Goal: Obtain resource: Download file/media

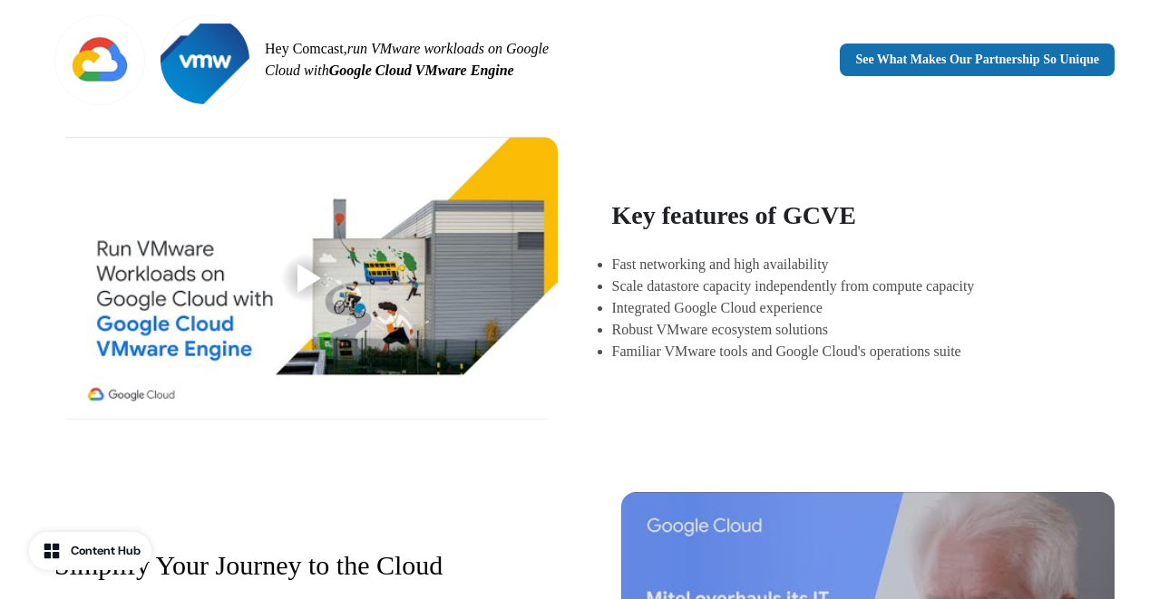
scroll to position [540, 0]
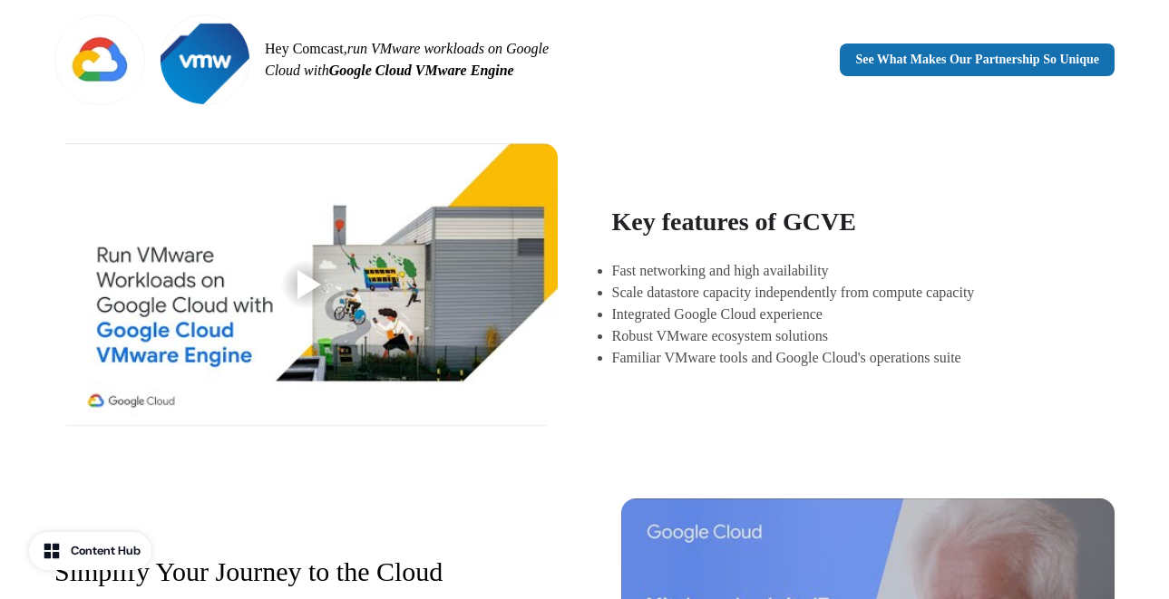
click at [316, 283] on div at bounding box center [309, 284] width 24 height 29
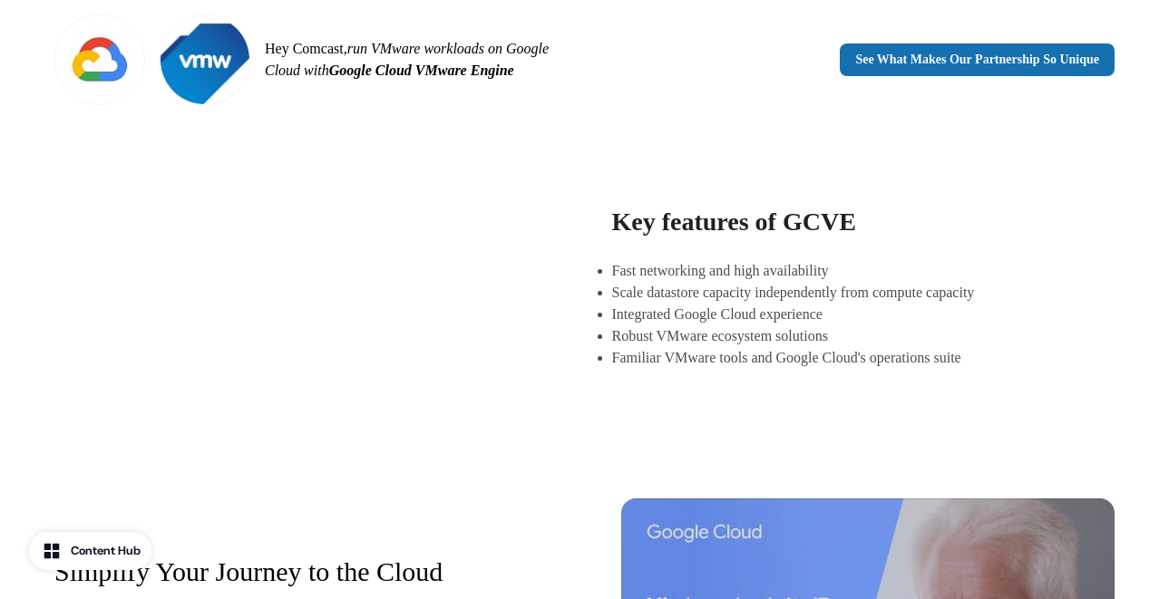
scroll to position [884, 0]
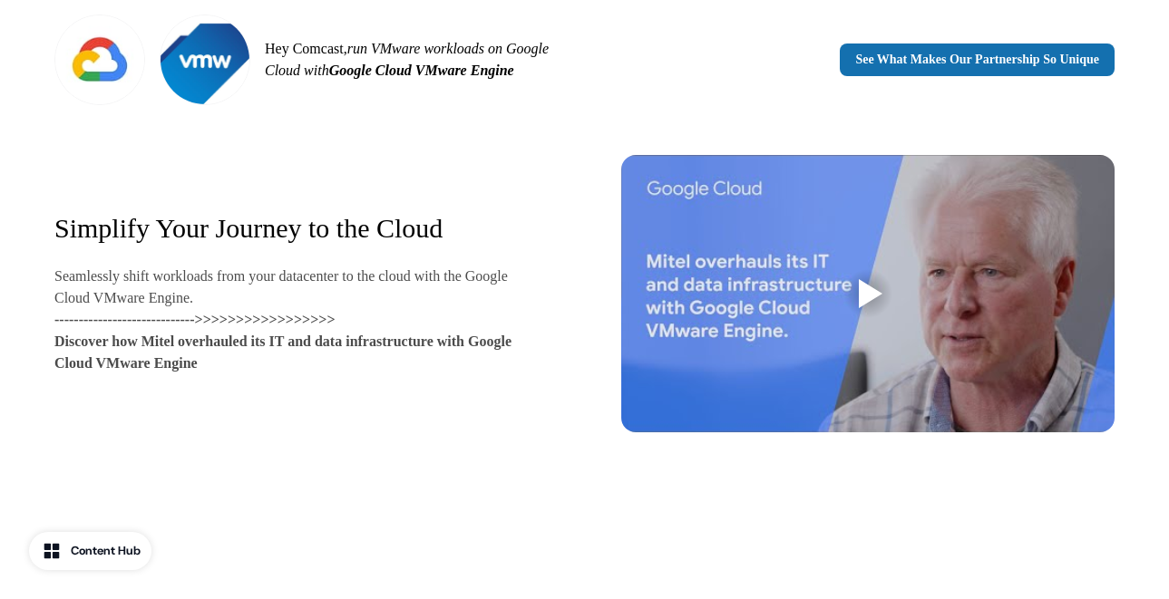
click at [855, 283] on div at bounding box center [868, 294] width 58 height 58
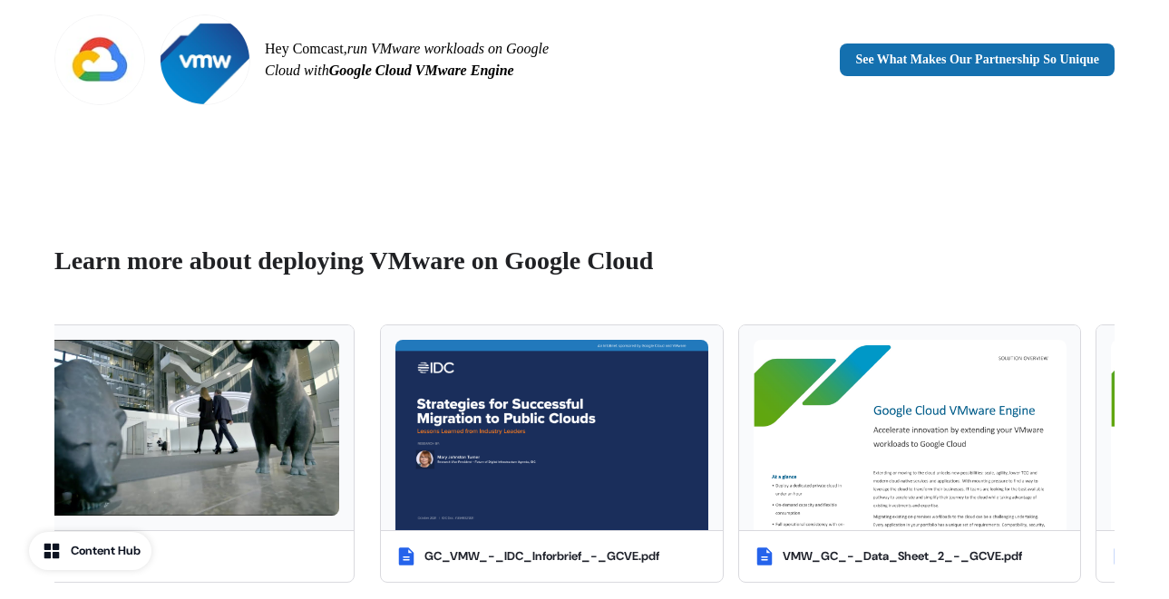
scroll to position [1271, 0]
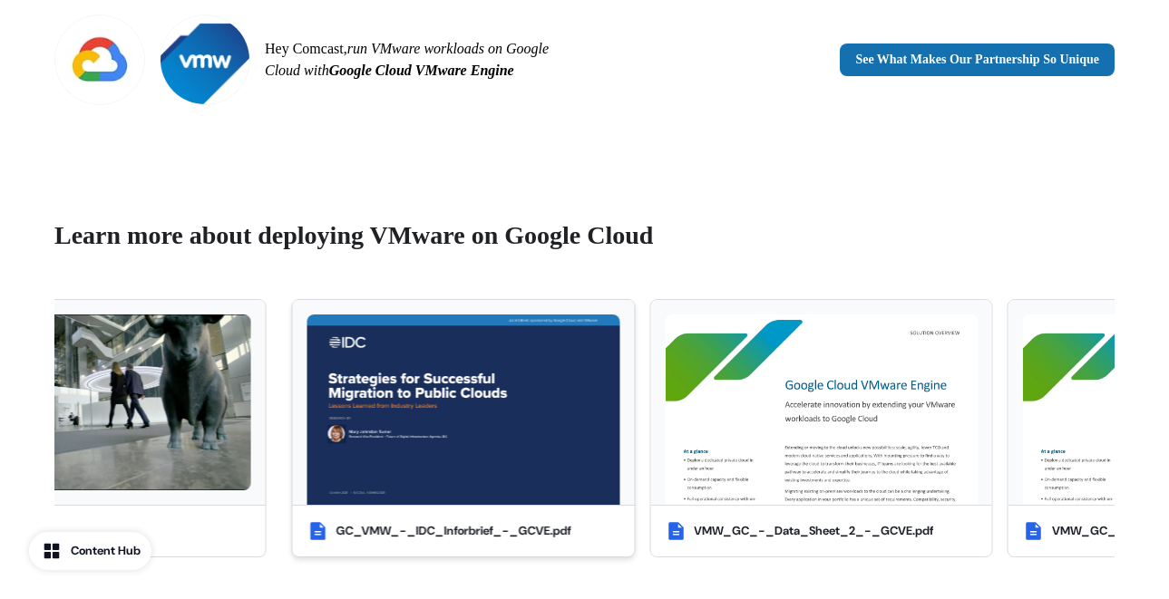
click at [374, 374] on img at bounding box center [463, 410] width 313 height 190
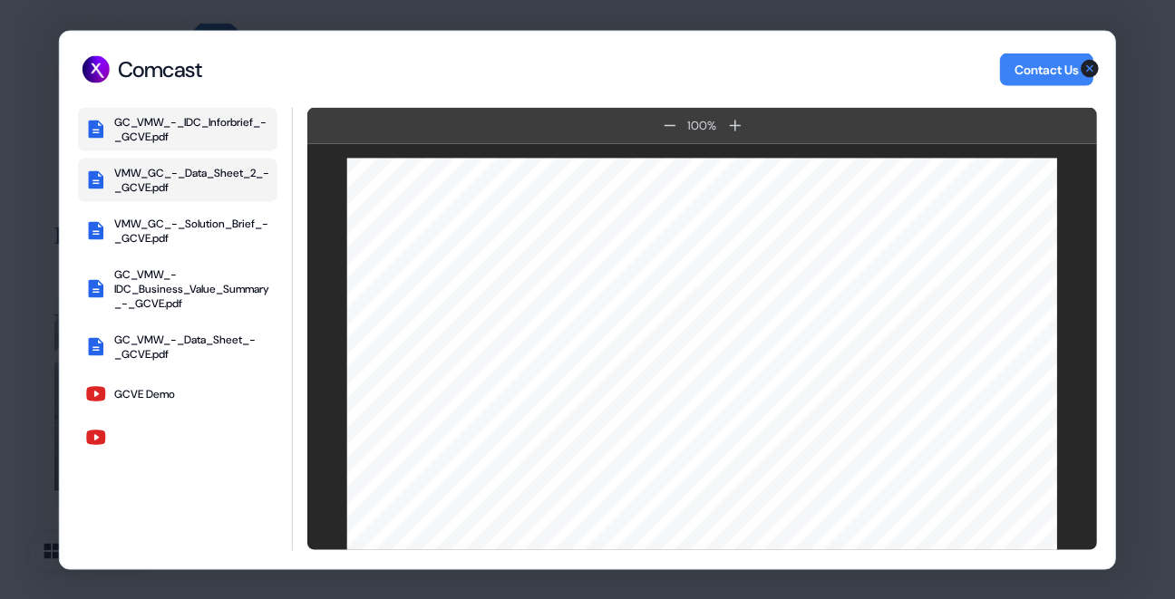
click at [176, 184] on div "VMW_GC_-_Data_Sheet_2_-_GCVE.pdf" at bounding box center [192, 179] width 156 height 29
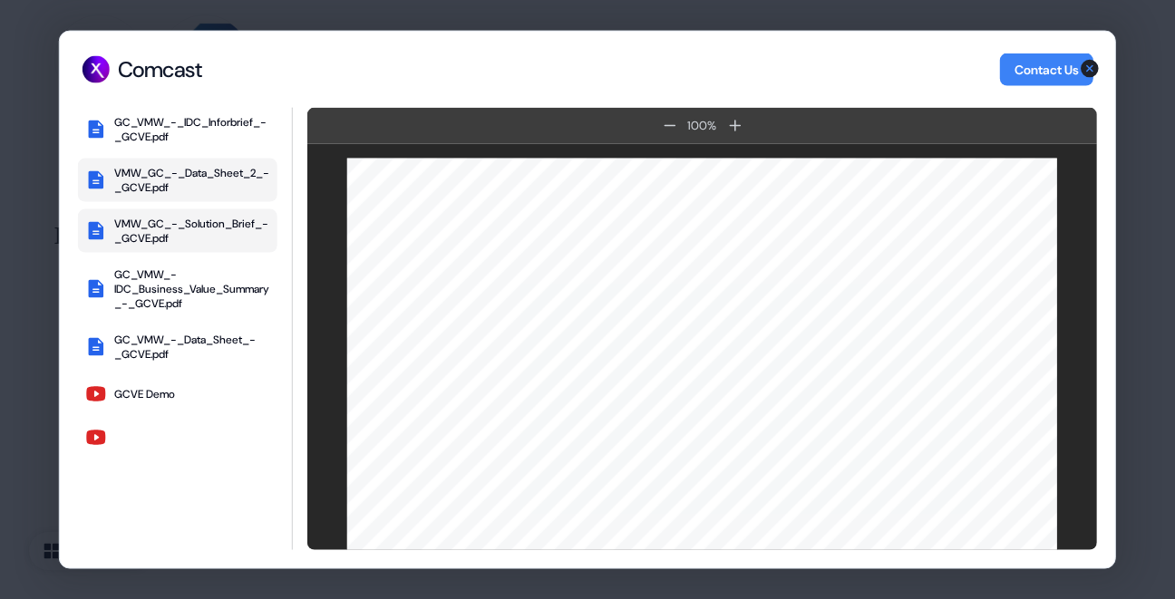
click at [175, 232] on div "VMW_GC_-_Solution_Brief_-_GCVE.pdf" at bounding box center [192, 230] width 156 height 29
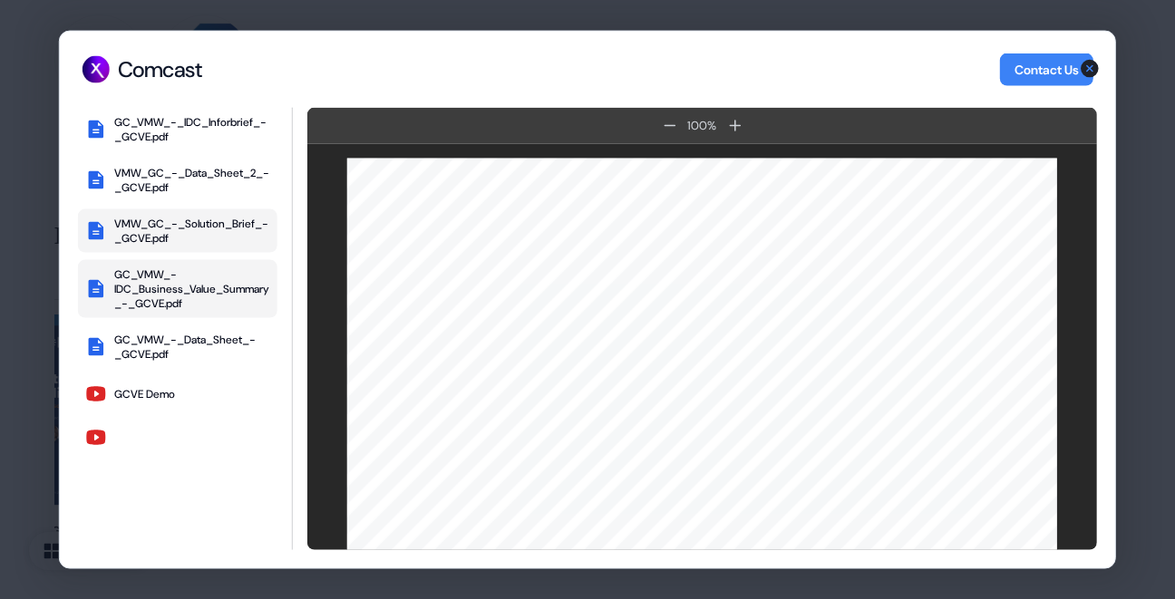
click at [180, 280] on div "GC_VMW_-IDC_Business_Value_Summary_-_GCVE.pdf" at bounding box center [192, 289] width 156 height 44
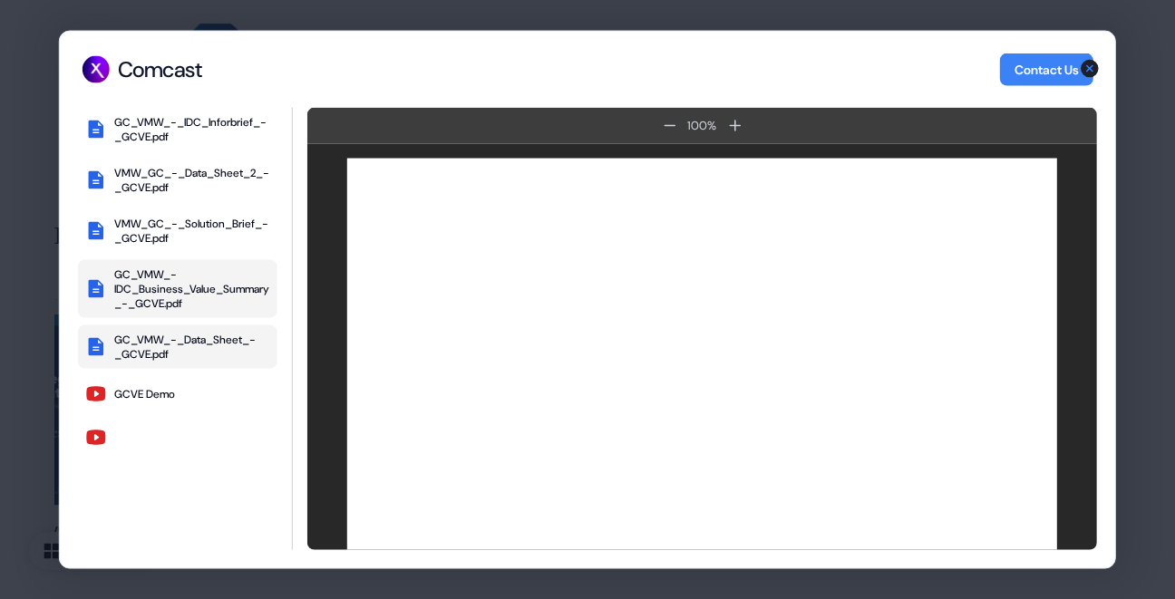
click at [178, 333] on div "GC_VMW_-_Data_Sheet_-_GCVE.pdf" at bounding box center [192, 346] width 156 height 29
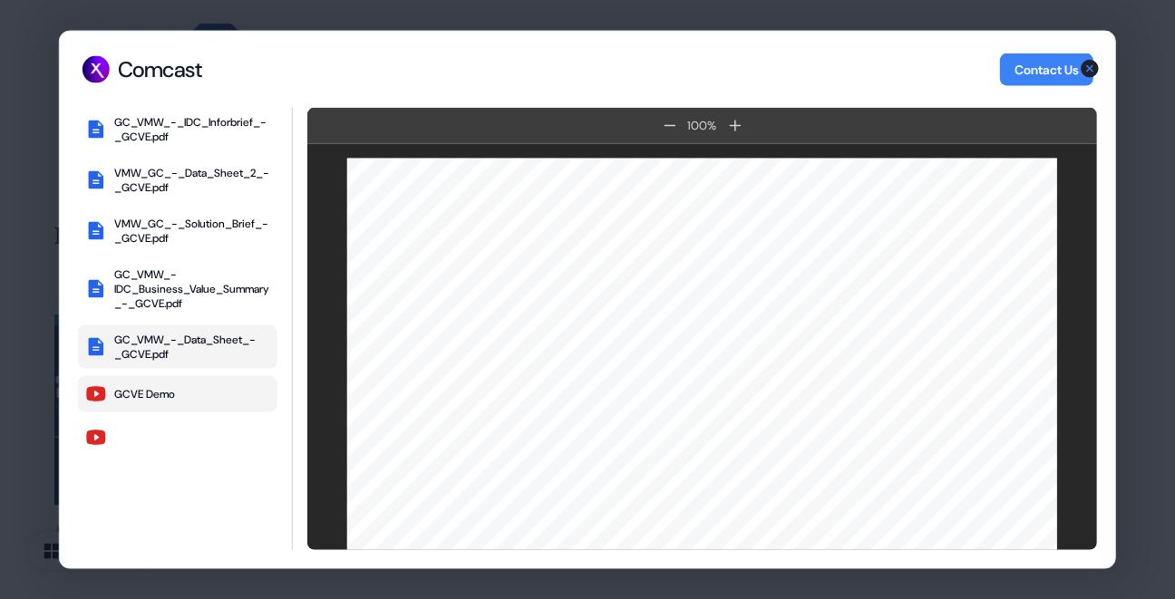
click at [169, 392] on div "GCVE Demo" at bounding box center [144, 393] width 61 height 15
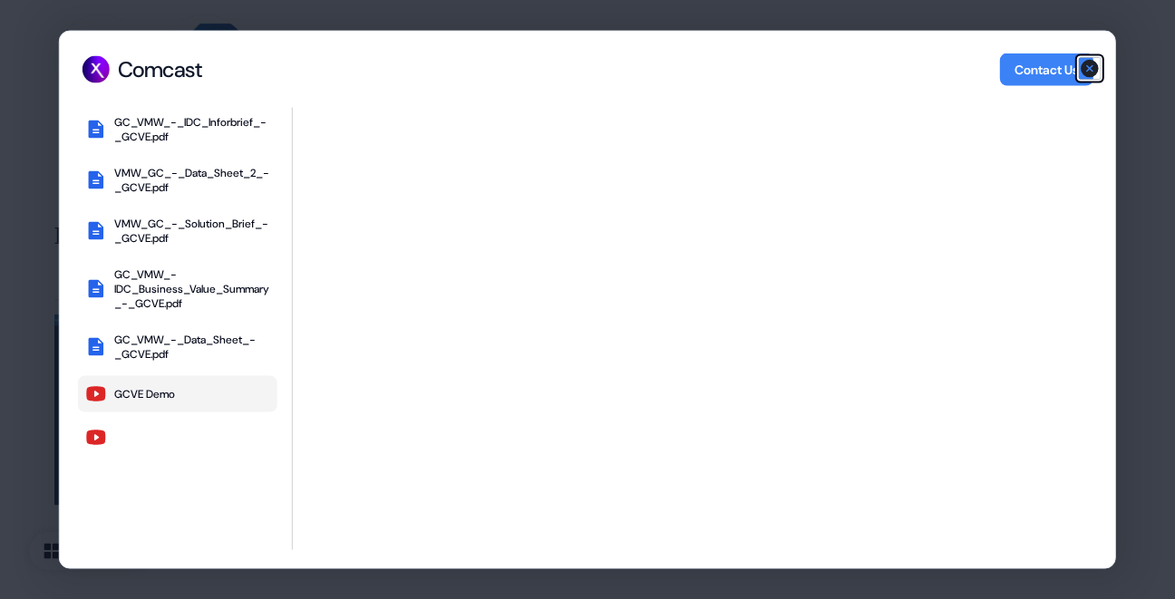
click at [1093, 64] on icon "button" at bounding box center [1090, 68] width 18 height 18
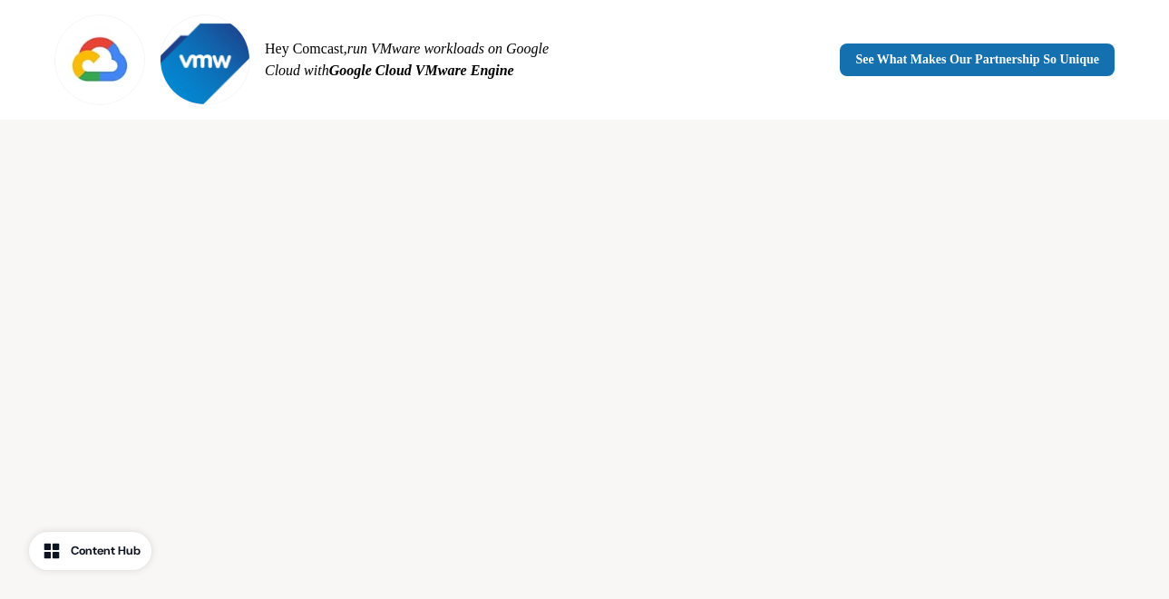
scroll to position [2245, 0]
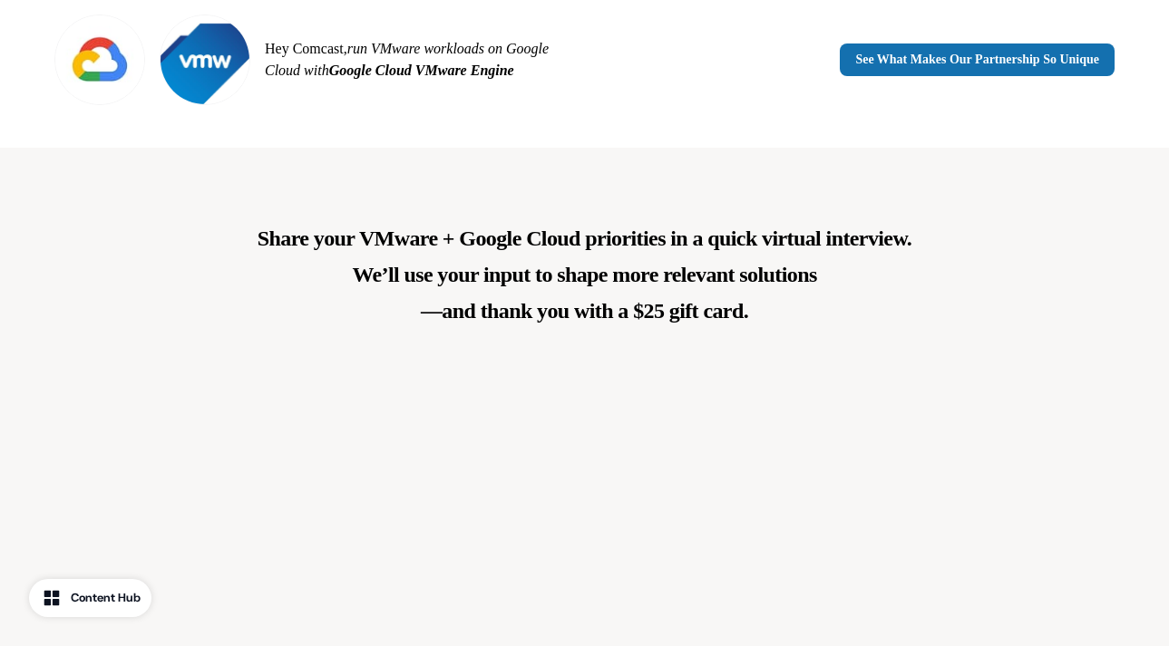
scroll to position [1765, 0]
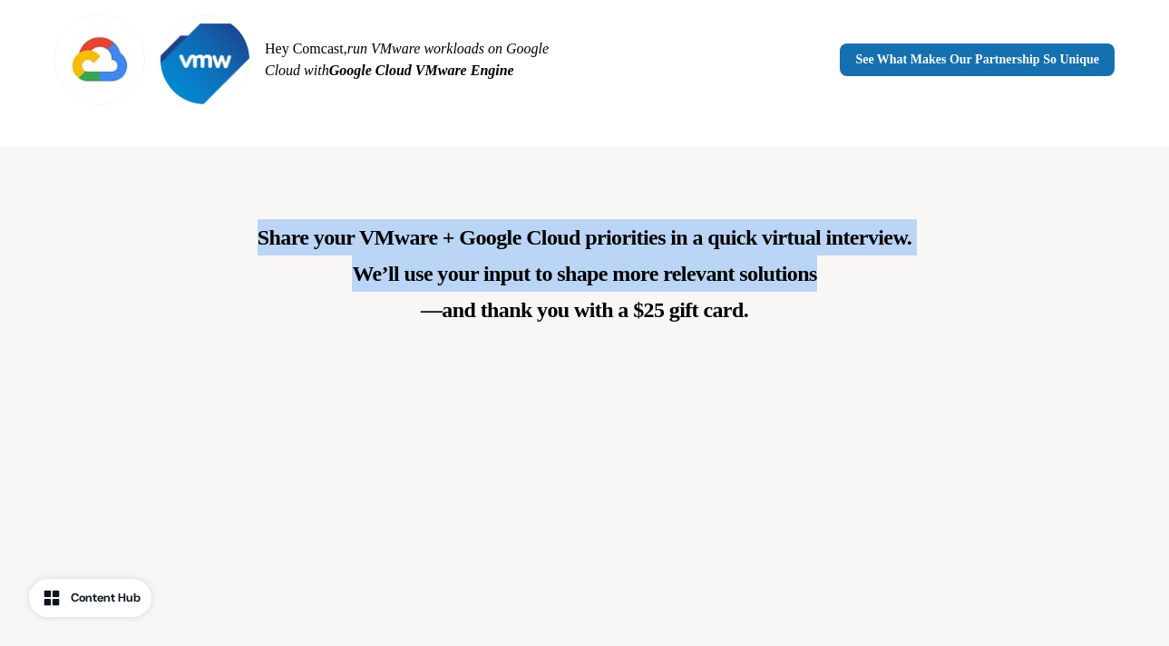
drag, startPoint x: 259, startPoint y: 236, endPoint x: 827, endPoint y: 269, distance: 568.6
click at [827, 269] on p "Share your VMware + Google Cloud priorities in a quick virtual interview. We’ll…" at bounding box center [584, 273] width 654 height 109
copy p "Share your VMware + Google Cloud priorities in a quick virtual interview. We’ll…"
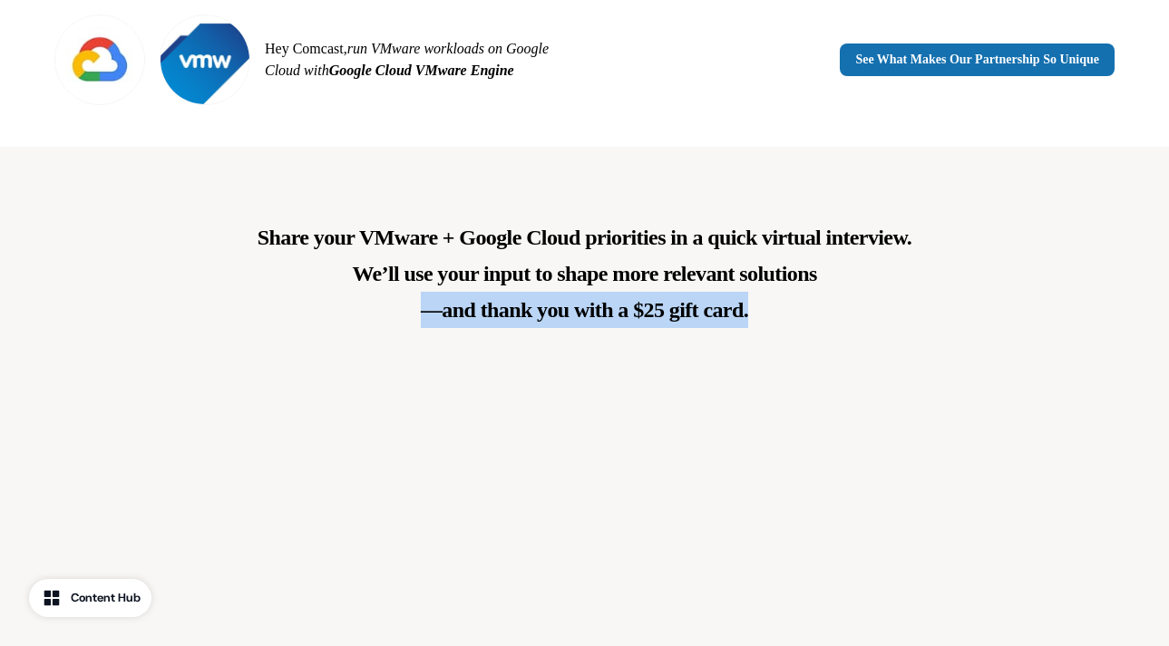
drag, startPoint x: 420, startPoint y: 310, endPoint x: 763, endPoint y: 296, distance: 343.0
click at [763, 296] on p "Share your VMware + Google Cloud priorities in a quick virtual interview. We’ll…" at bounding box center [584, 273] width 654 height 109
copy p "—and thank you with a $25 gift card."
